Goal: Task Accomplishment & Management: Manage account settings

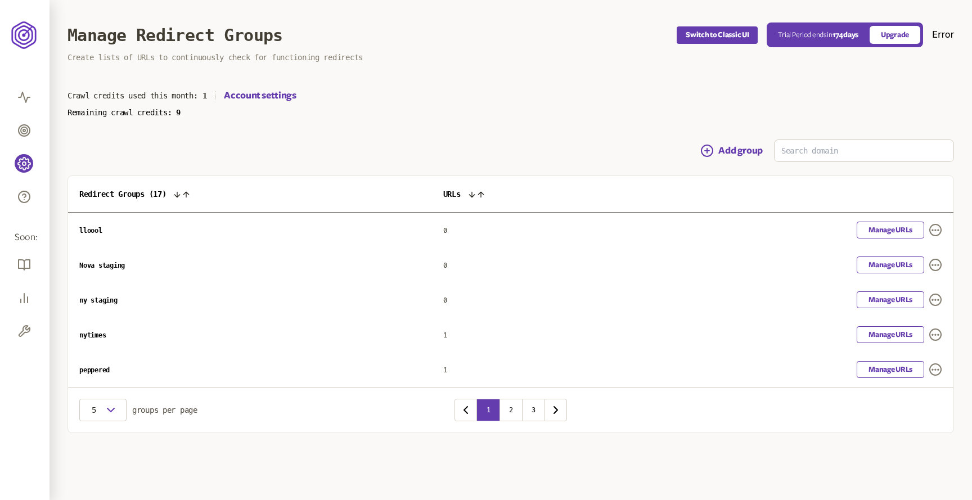
click at [348, 219] on td "lloool" at bounding box center [250, 230] width 364 height 35
click at [106, 300] on span "ny staging" at bounding box center [98, 300] width 38 height 8
click at [127, 301] on td "ny staging" at bounding box center [250, 299] width 364 height 35
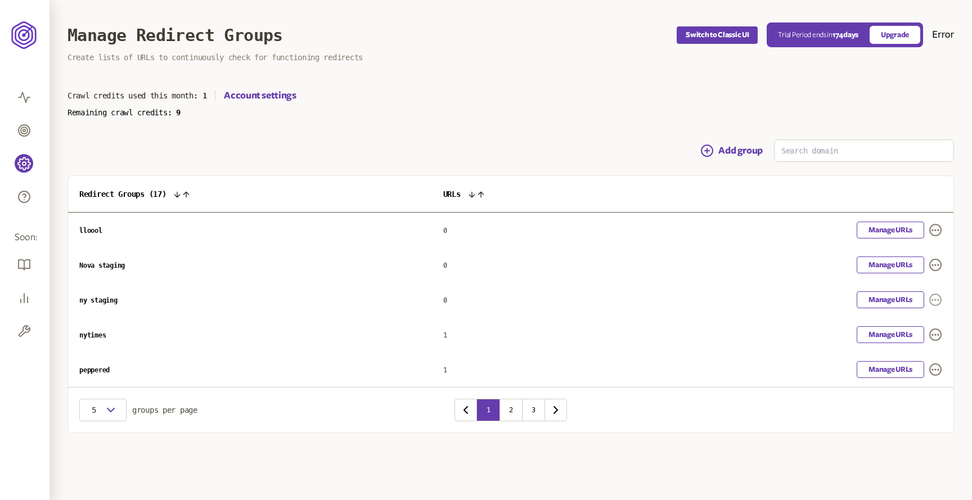
click at [936, 298] on icon "button" at bounding box center [935, 299] width 13 height 13
click at [953, 299] on div "Redirect Groups ( 17 ) URLs lloool 0 Manage URLs Nova staging 0 Manage URLs ny …" at bounding box center [510, 304] width 886 height 258
click at [935, 297] on icon "button" at bounding box center [935, 299] width 13 height 13
click at [929, 335] on link "Settings" at bounding box center [919, 335] width 27 height 9
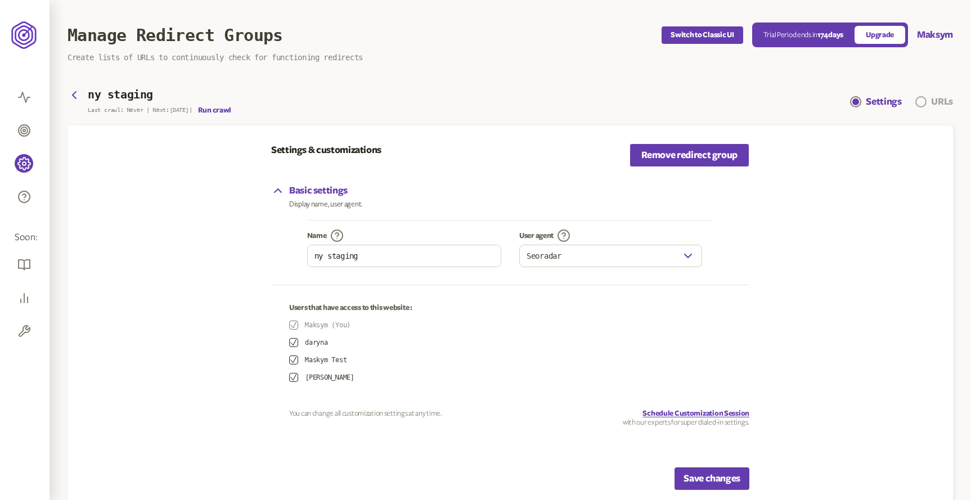
click at [929, 103] on link "URLs" at bounding box center [934, 101] width 38 height 13
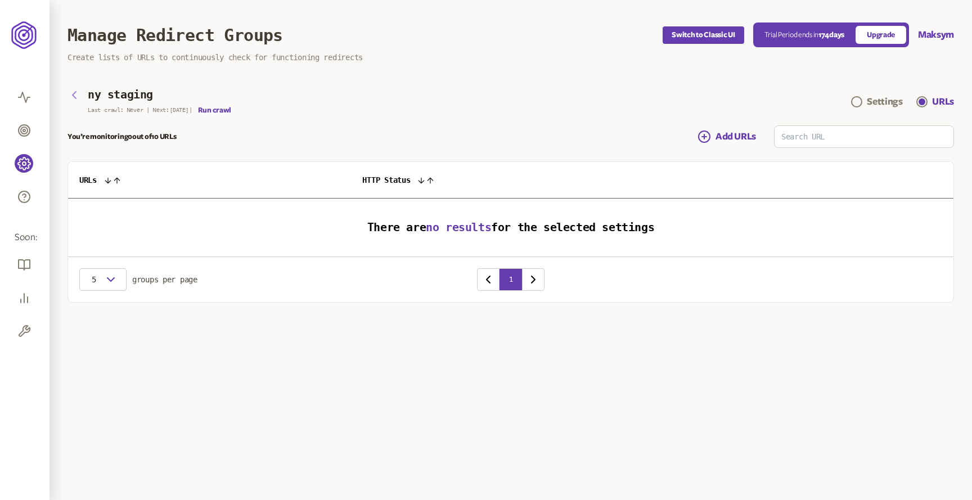
click at [74, 96] on icon "button" at bounding box center [74, 95] width 3 height 7
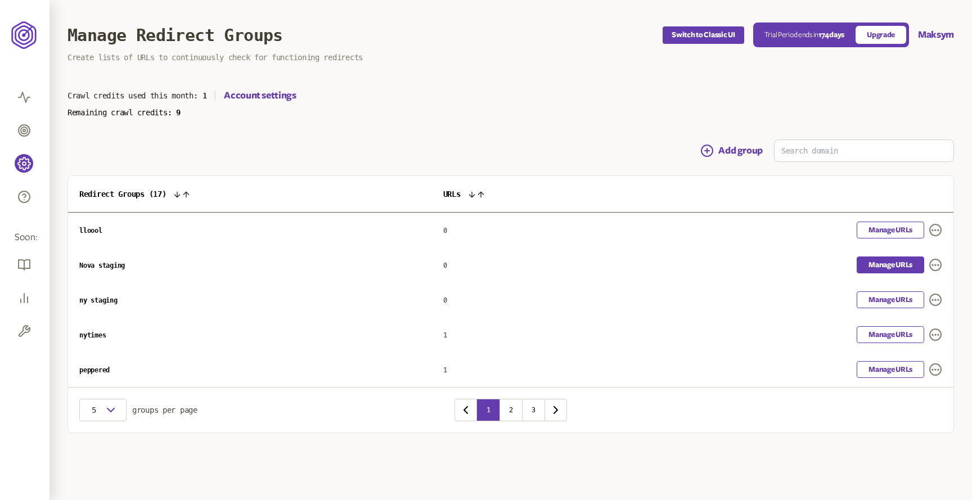
click at [893, 263] on link "Manage URLs" at bounding box center [890, 264] width 67 height 17
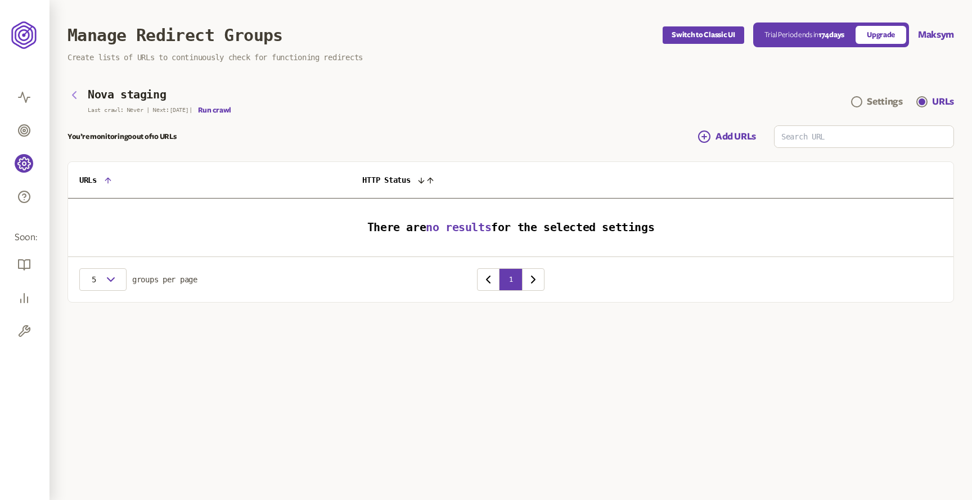
click at [76, 98] on icon "button" at bounding box center [73, 94] width 13 height 13
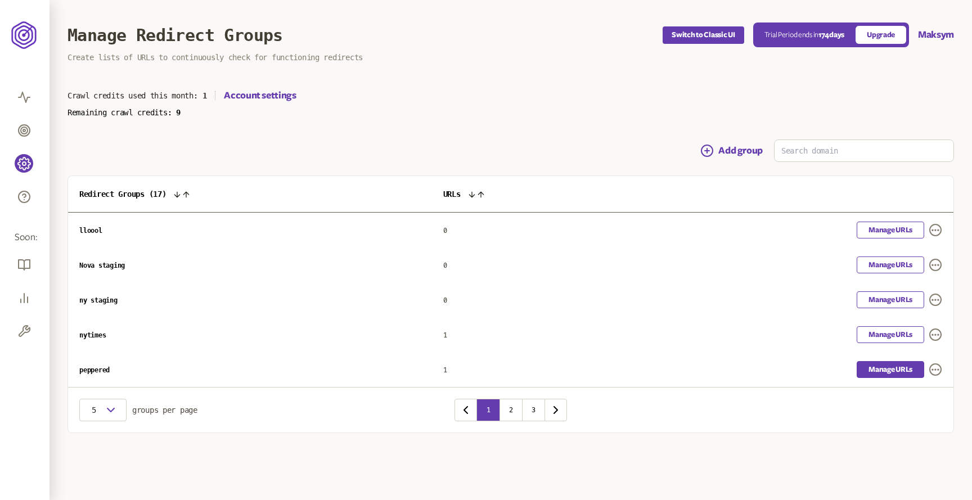
click at [888, 375] on link "Manage URLs" at bounding box center [890, 369] width 67 height 17
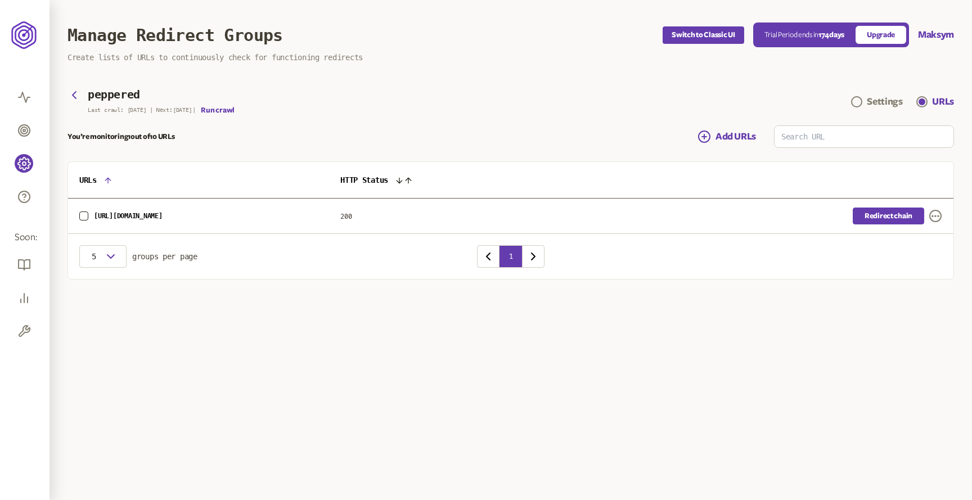
click at [876, 215] on link "Redirect chain" at bounding box center [888, 216] width 71 height 17
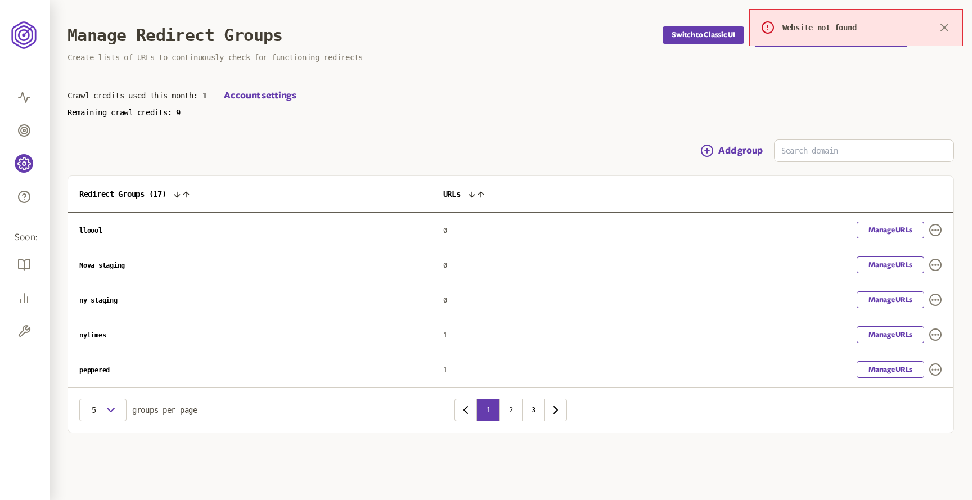
click at [646, 147] on div "Add group" at bounding box center [510, 150] width 886 height 22
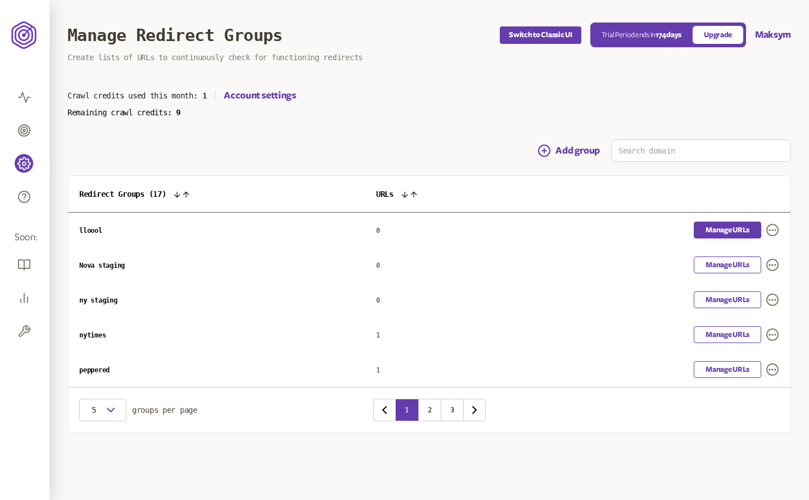
click at [739, 229] on link "Manage URLs" at bounding box center [727, 230] width 67 height 17
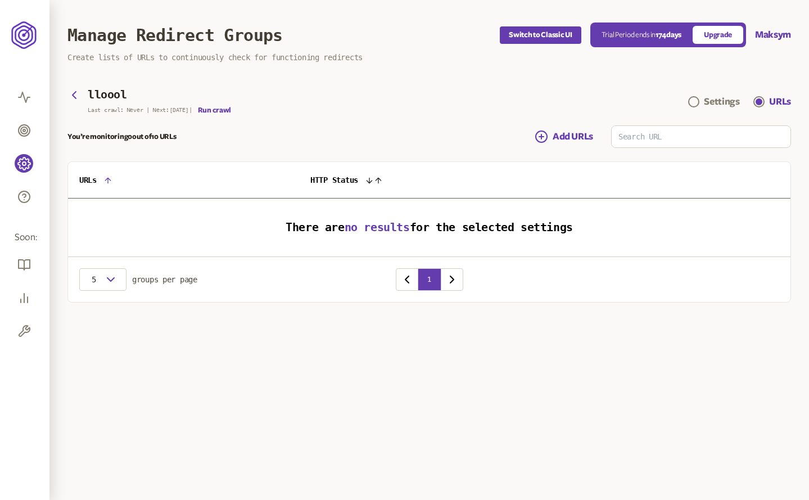
click at [436, 116] on main "lloool Last crawl: Never | Next: [DATE] | Run crawl Settings URLs You’re monito…" at bounding box center [429, 196] width 724 height 214
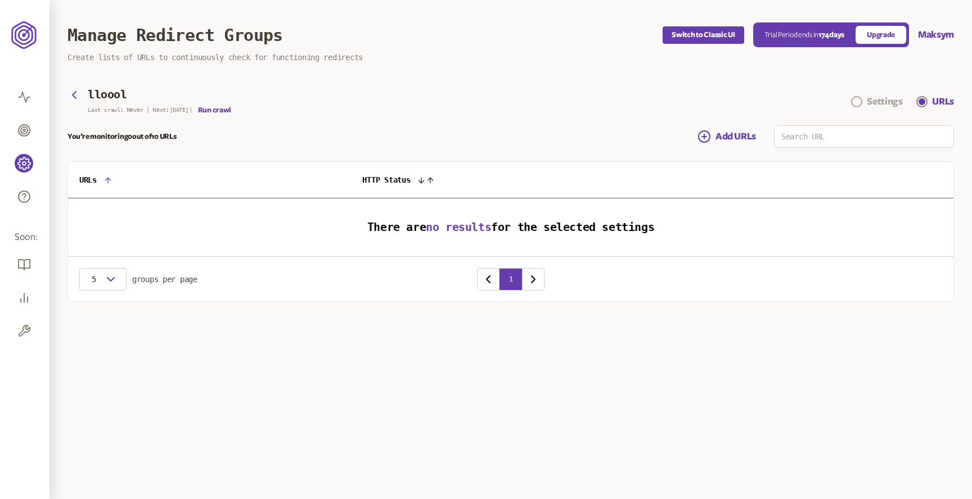
click at [876, 104] on div "Settings" at bounding box center [884, 101] width 35 height 13
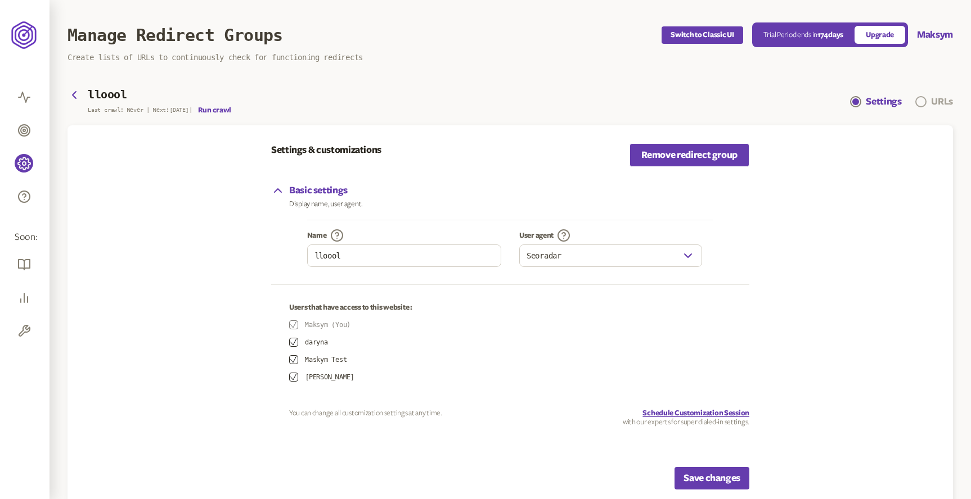
click at [933, 100] on div "URLs" at bounding box center [942, 101] width 22 height 13
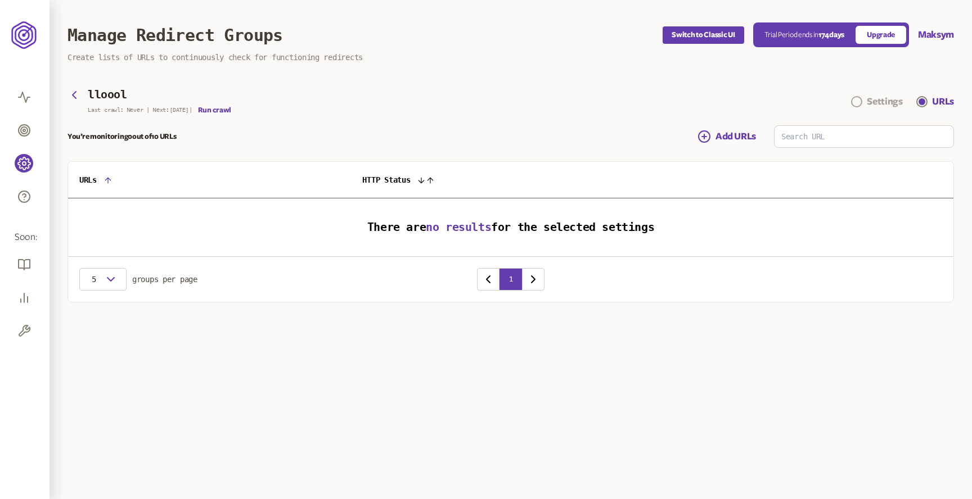
click at [888, 100] on div "Settings" at bounding box center [884, 101] width 35 height 13
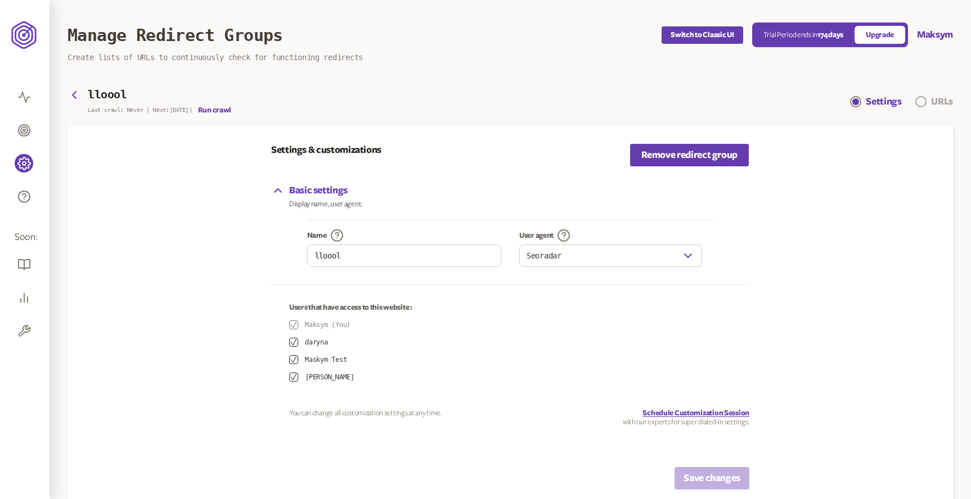
click at [920, 102] on span "Navigation" at bounding box center [920, 101] width 11 height 11
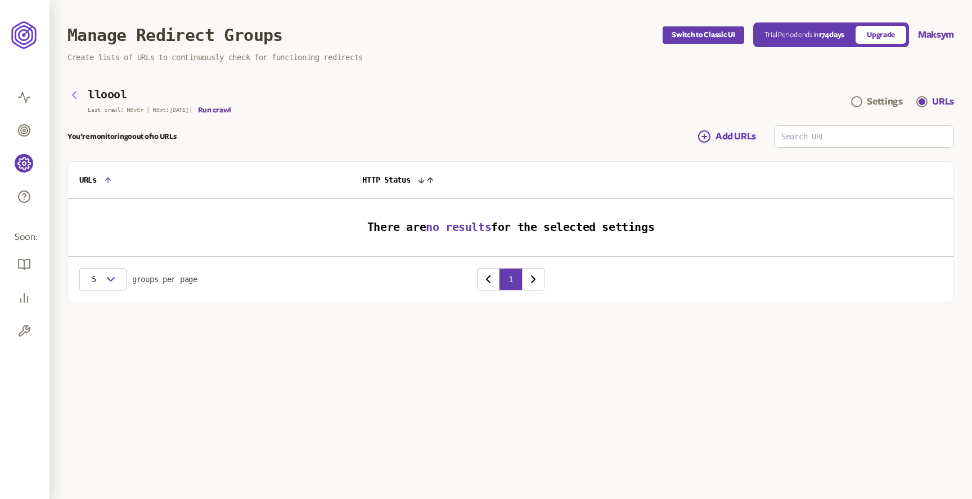
click at [75, 94] on icon "button" at bounding box center [73, 94] width 13 height 13
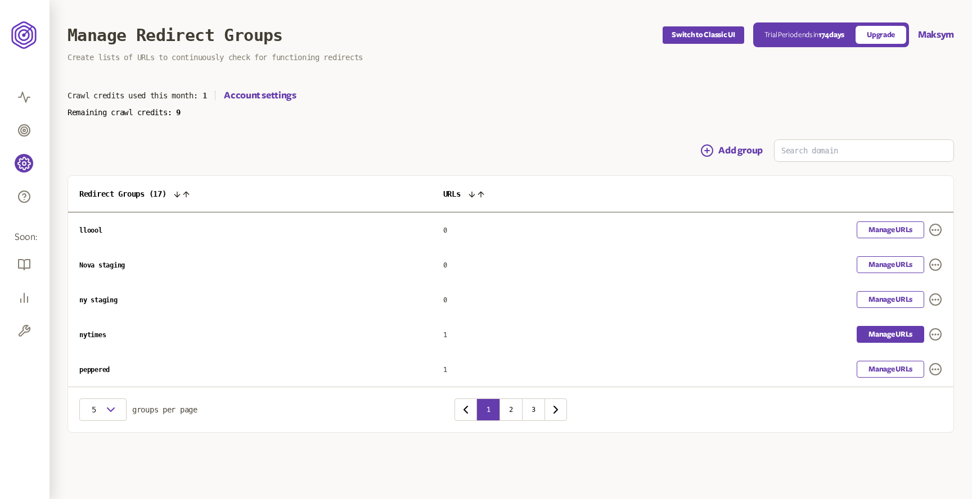
click at [909, 334] on link "Manage URLs" at bounding box center [890, 334] width 67 height 17
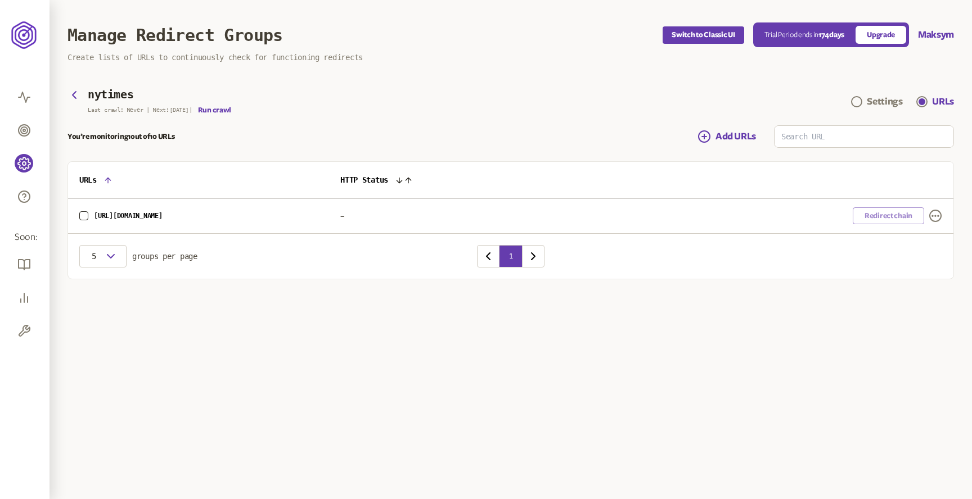
click at [602, 94] on div "nytimes Last crawl: Never | Next: [DATE] | Run crawl Settings URLs" at bounding box center [510, 101] width 886 height 25
click at [74, 96] on icon "button" at bounding box center [73, 94] width 13 height 13
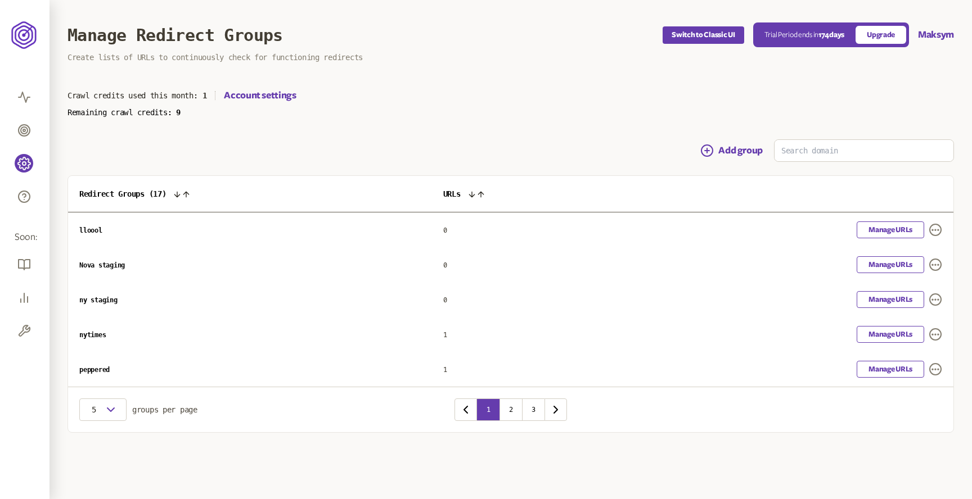
click at [93, 230] on span "lloool" at bounding box center [90, 231] width 23 height 8
click at [93, 231] on span "lloool" at bounding box center [90, 231] width 23 height 8
click at [106, 264] on span "Nova staging" at bounding box center [102, 266] width 46 height 8
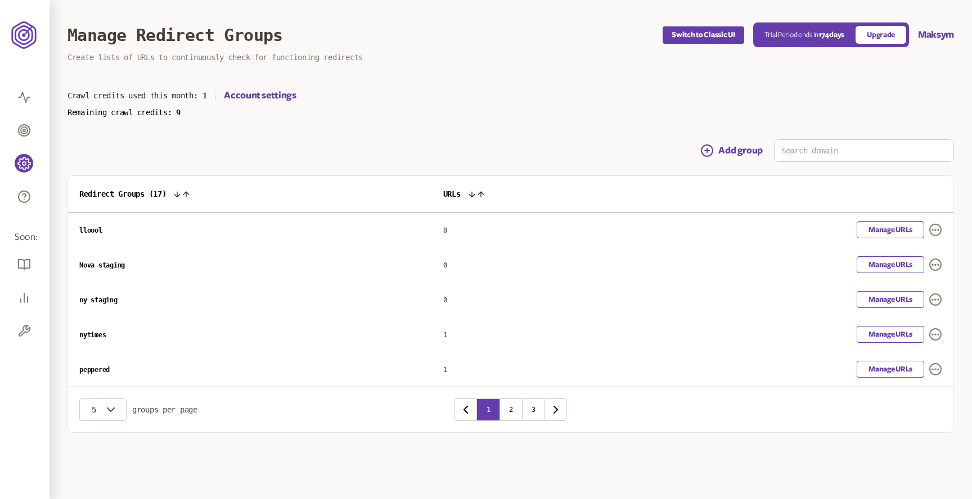
click at [120, 296] on td "ny staging" at bounding box center [250, 299] width 364 height 35
click at [887, 229] on link "Manage URLs" at bounding box center [890, 230] width 67 height 17
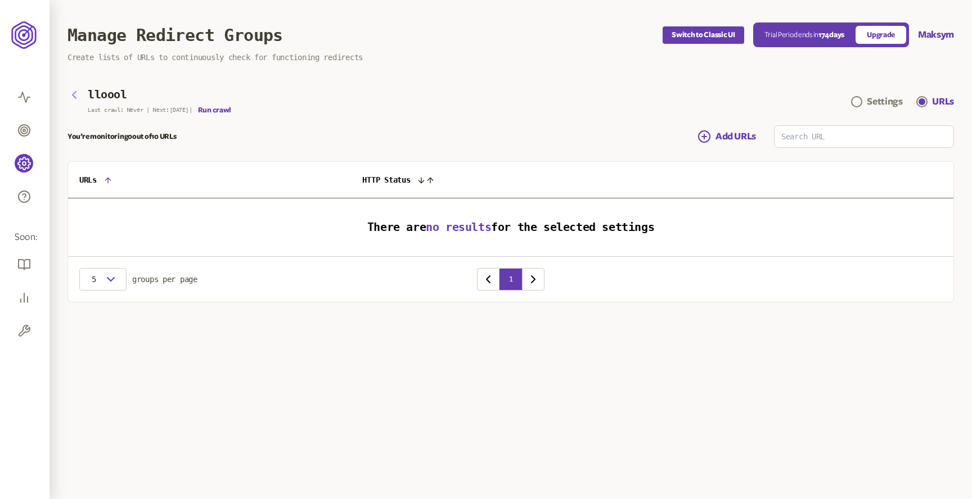
click at [76, 91] on icon "button" at bounding box center [73, 94] width 13 height 13
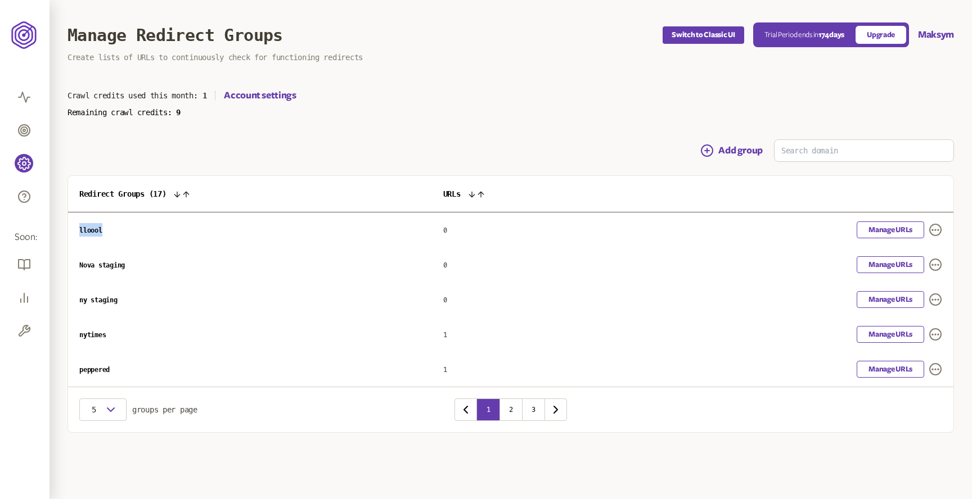
drag, startPoint x: 80, startPoint y: 231, endPoint x: 118, endPoint y: 230, distance: 37.1
click at [117, 230] on td "lloool" at bounding box center [250, 230] width 364 height 35
click at [105, 265] on span "Nova staging" at bounding box center [102, 266] width 46 height 8
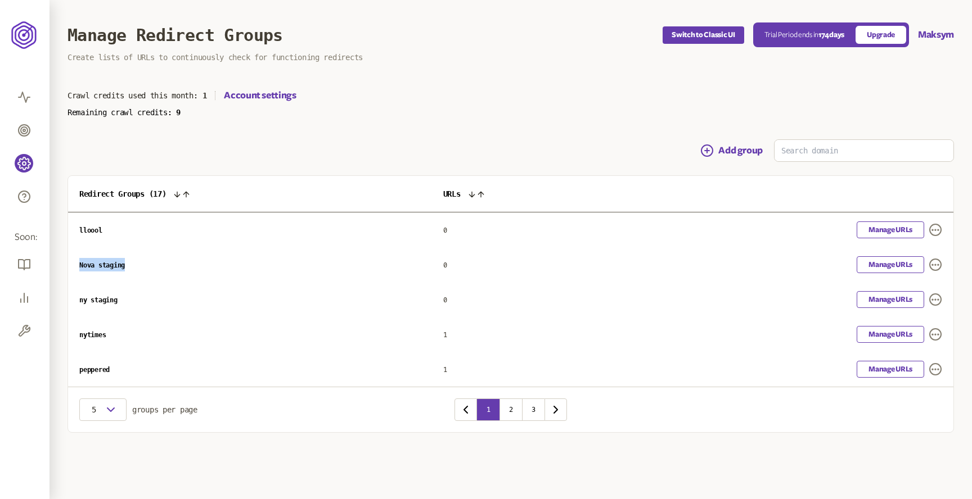
click at [128, 265] on td "Nova staging" at bounding box center [250, 264] width 364 height 35
click at [91, 336] on span "nytimes" at bounding box center [92, 335] width 26 height 8
click at [91, 337] on span "nytimes" at bounding box center [92, 335] width 26 height 8
click at [337, 332] on td "nytimes" at bounding box center [250, 334] width 364 height 35
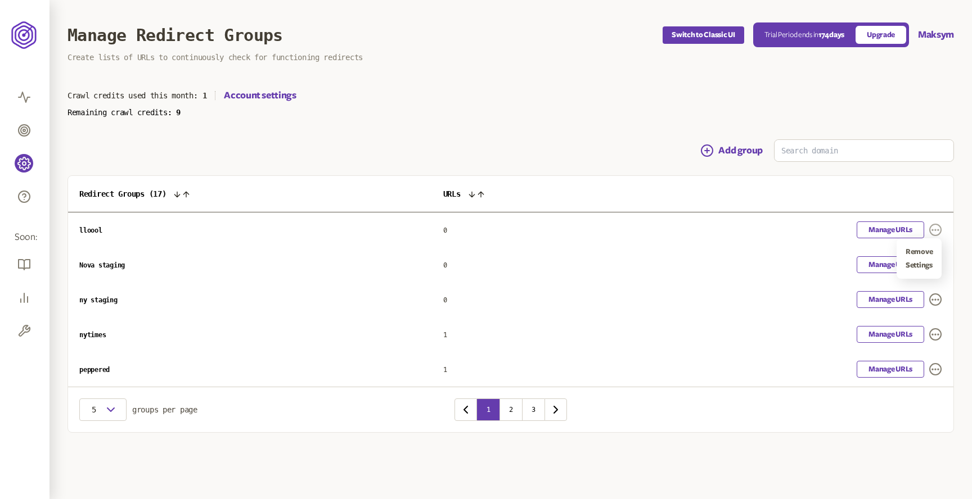
click at [930, 231] on icon "button" at bounding box center [935, 229] width 11 height 11
click at [88, 226] on table "Redirect Groups ( 17 ) URLs lloool 0 Manage URLs Nova staging 0 Manage URLs ny …" at bounding box center [510, 281] width 885 height 211
click at [94, 230] on span "lloool" at bounding box center [90, 231] width 23 height 8
drag, startPoint x: 902, startPoint y: 328, endPoint x: 890, endPoint y: 328, distance: 12.4
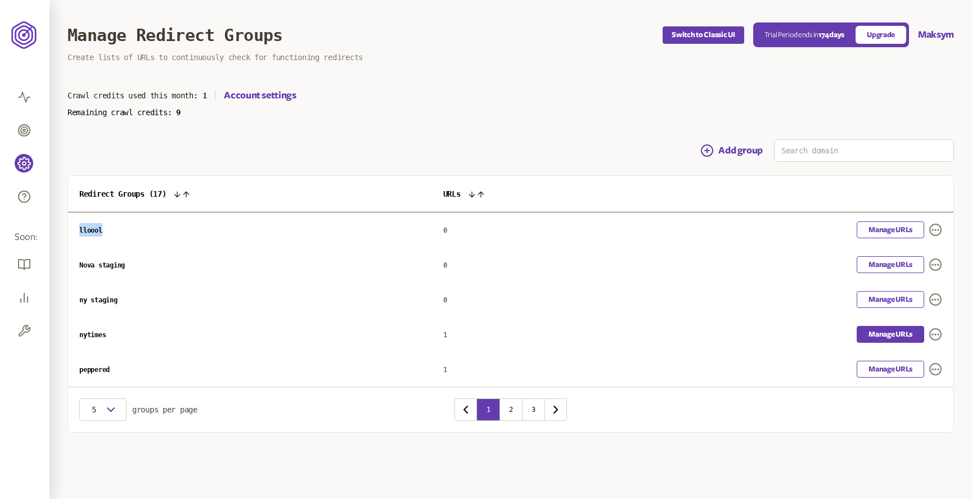
click at [902, 328] on link "Manage URLs" at bounding box center [890, 334] width 67 height 17
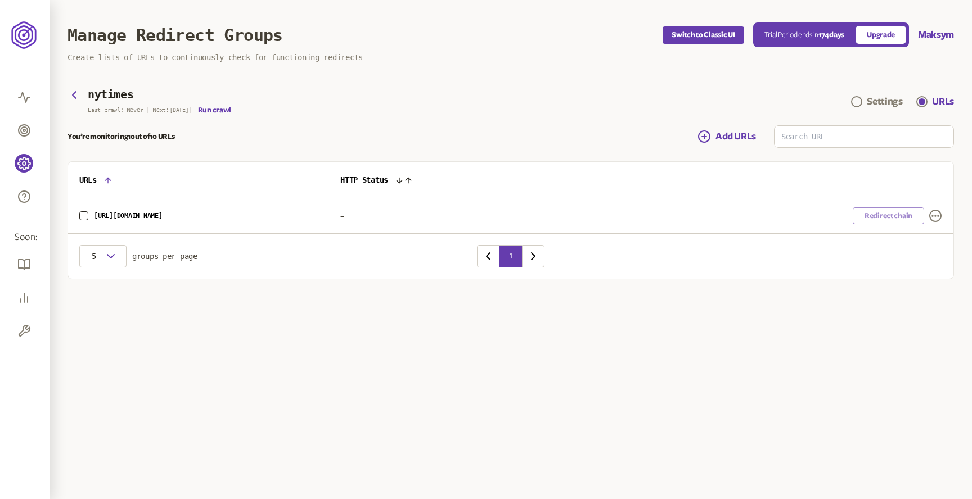
click at [86, 217] on button "button" at bounding box center [83, 215] width 9 height 9
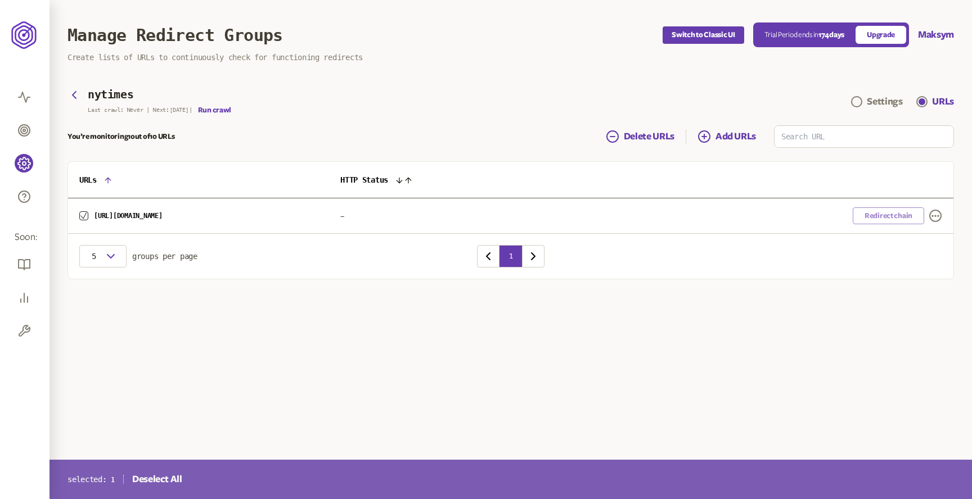
click at [83, 216] on icon "button" at bounding box center [83, 216] width 7 height 7
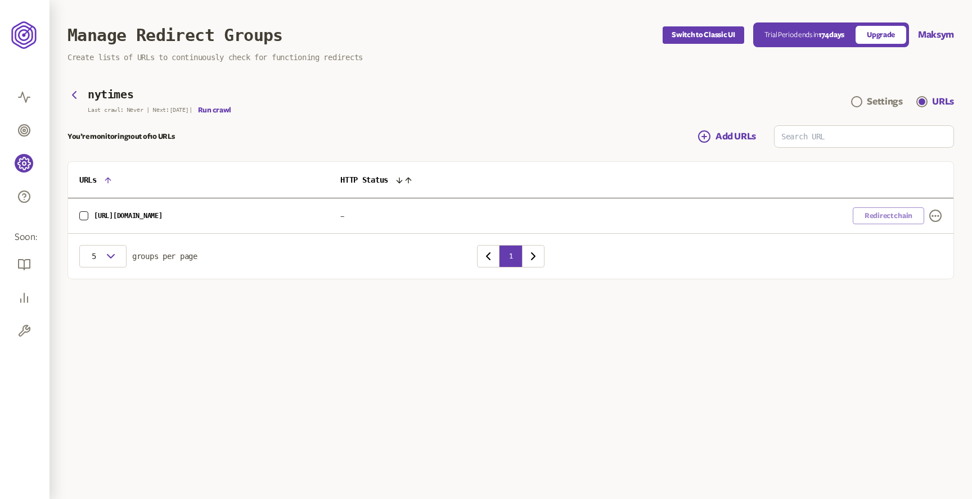
click at [84, 216] on button "button" at bounding box center [83, 215] width 9 height 9
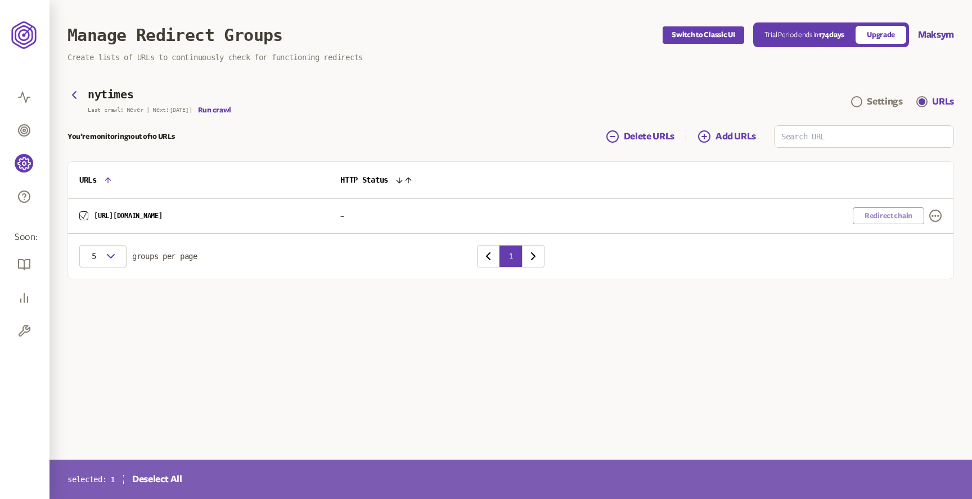
click at [541, 134] on div "You’re monitoring 1 out of 10 URLs Delete URLs Add URLs" at bounding box center [510, 136] width 886 height 22
click at [82, 216] on icon "button" at bounding box center [83, 216] width 7 height 7
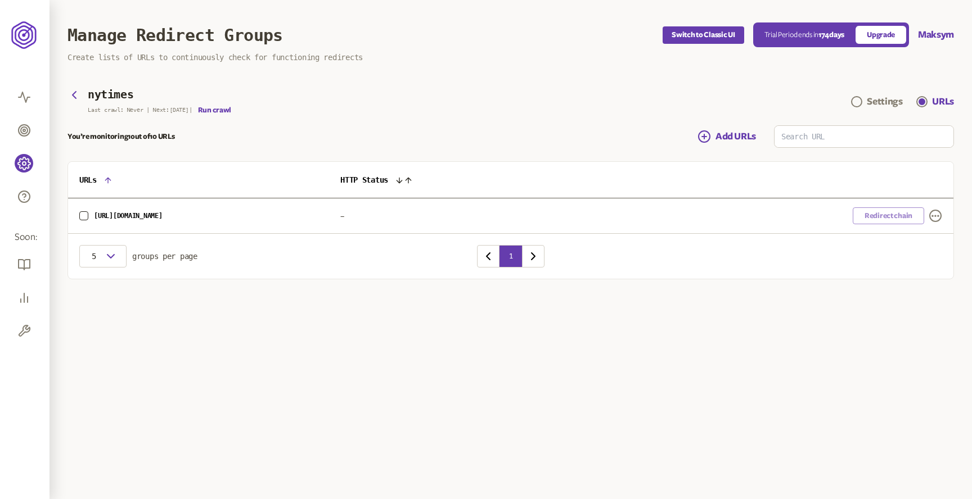
click at [83, 215] on button "button" at bounding box center [83, 215] width 9 height 9
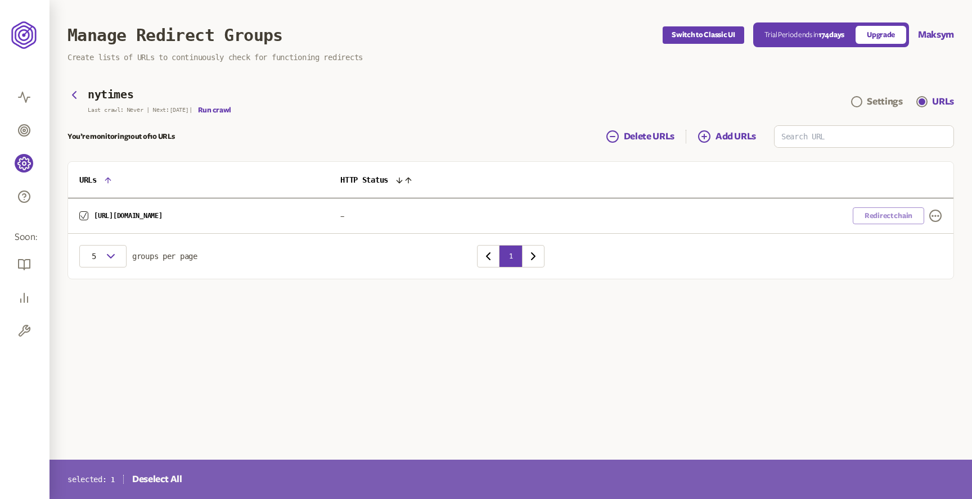
click at [83, 215] on icon "button" at bounding box center [83, 216] width 7 height 7
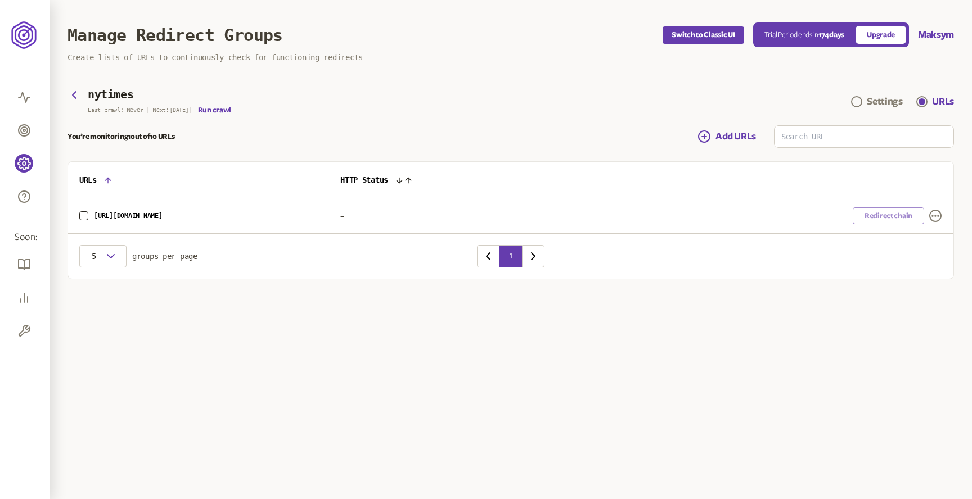
click at [83, 215] on button "button" at bounding box center [83, 215] width 9 height 9
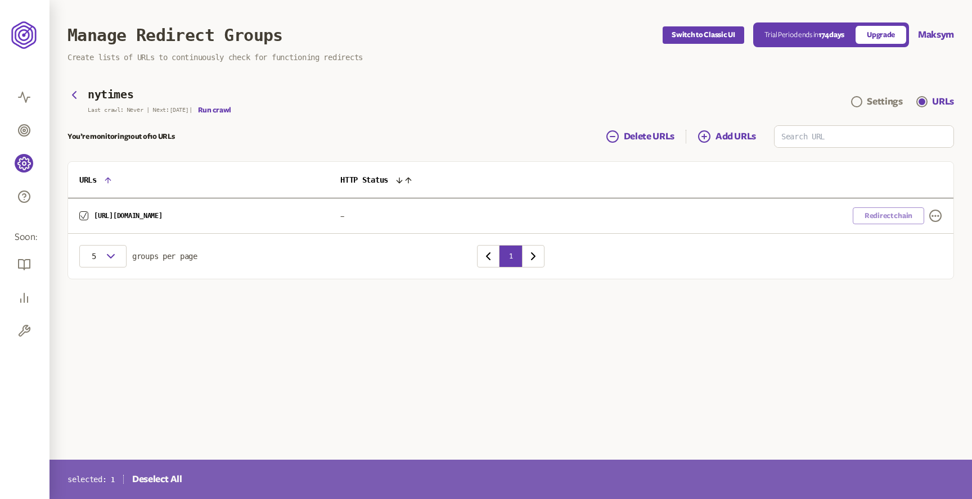
click at [85, 218] on icon "button" at bounding box center [83, 216] width 7 height 7
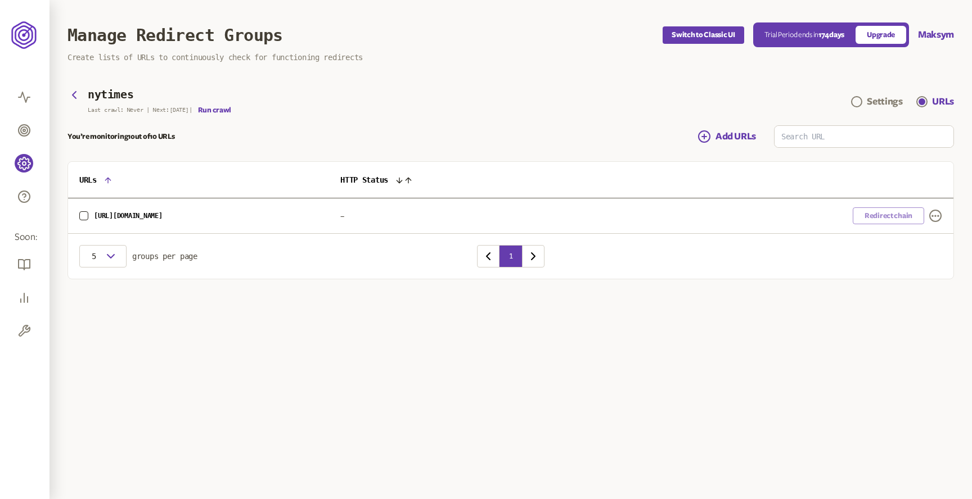
click at [85, 215] on button "button" at bounding box center [83, 215] width 9 height 9
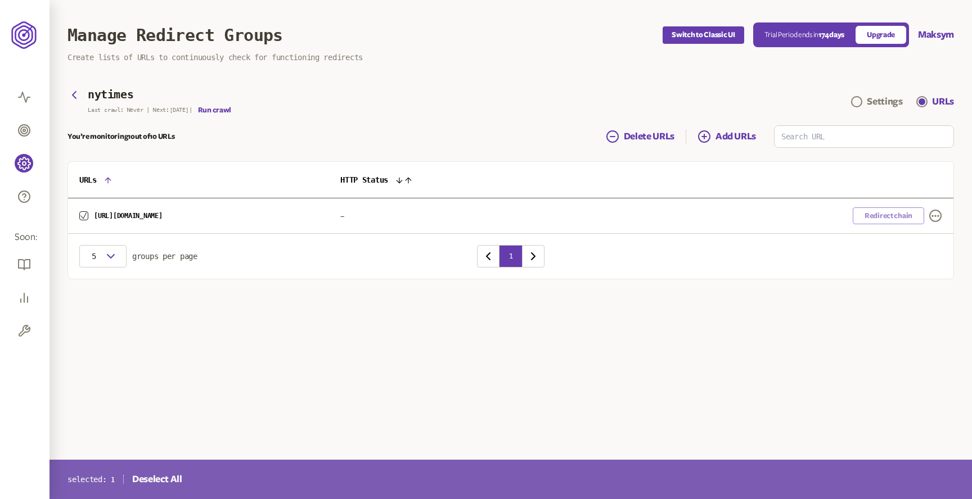
click at [88, 215] on div "[URL][DOMAIN_NAME]" at bounding box center [198, 215] width 238 height 9
click at [85, 215] on icon "button" at bounding box center [83, 216] width 7 height 7
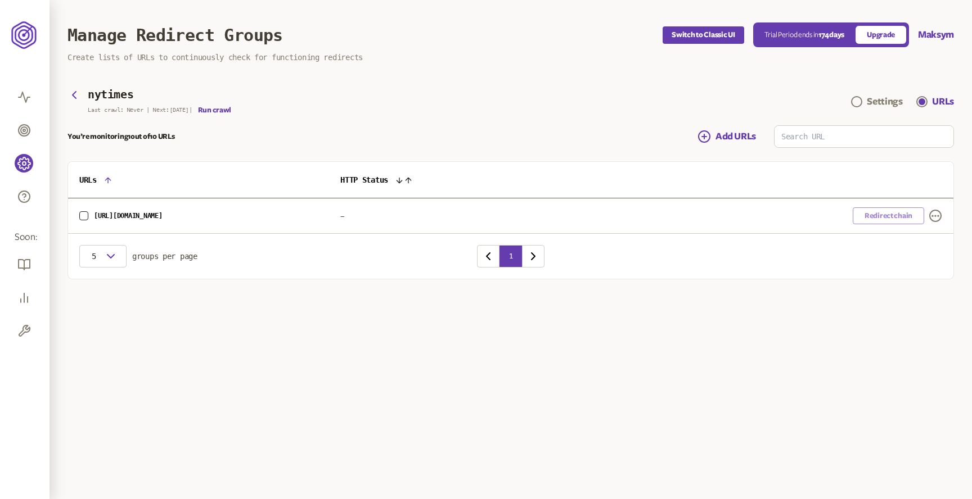
click at [83, 216] on button "button" at bounding box center [83, 215] width 9 height 9
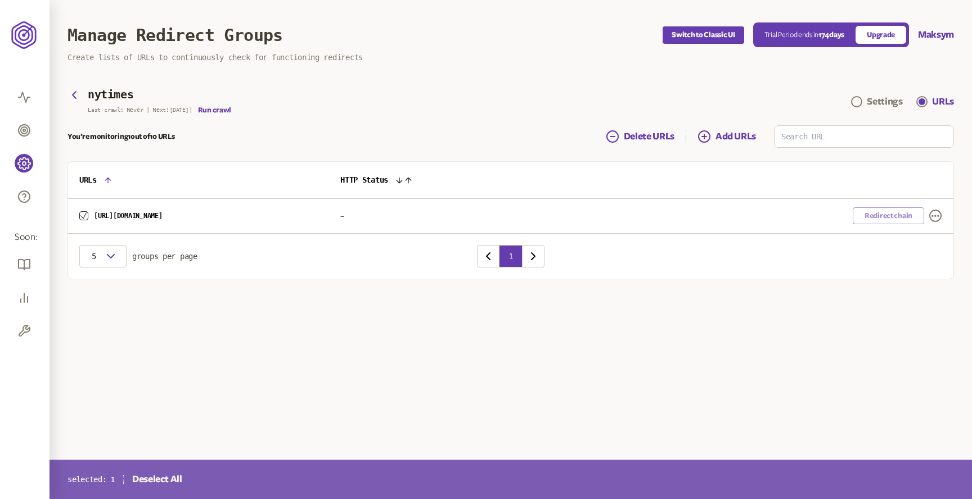
drag, startPoint x: 84, startPoint y: 214, endPoint x: 102, endPoint y: 220, distance: 19.6
click at [84, 214] on icon "button" at bounding box center [83, 216] width 7 height 7
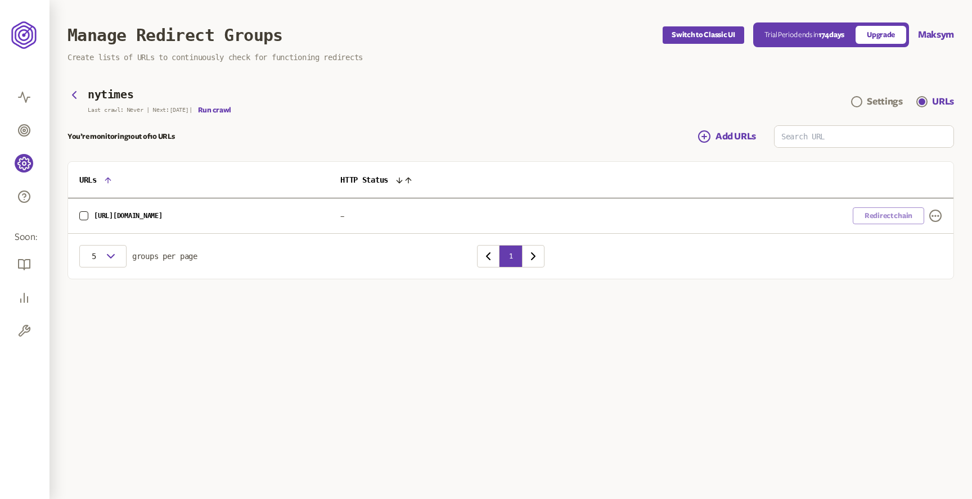
click at [910, 267] on div "5 groups per page 1" at bounding box center [510, 256] width 885 height 46
click at [885, 217] on div "Redirect chain" at bounding box center [784, 216] width 315 height 17
